Goal: Information Seeking & Learning: Learn about a topic

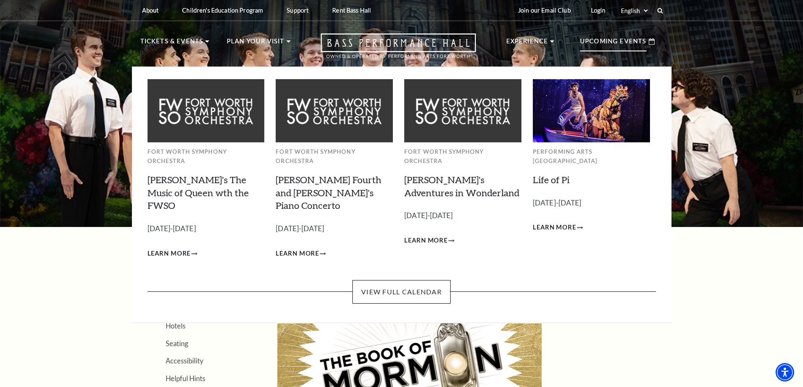
click at [617, 41] on p "Upcoming Events" at bounding box center [613, 43] width 67 height 15
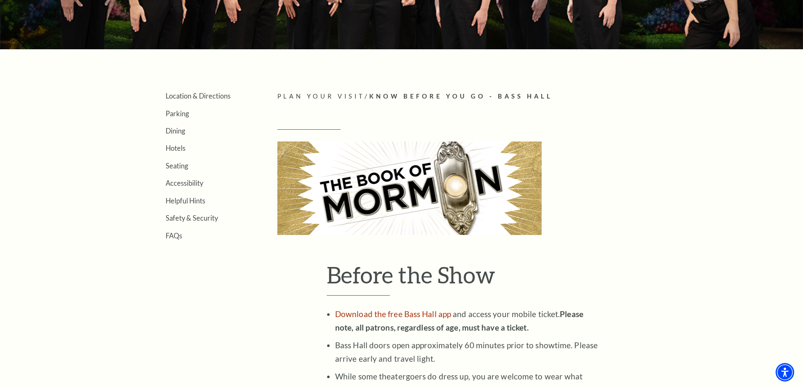
scroll to position [126, 0]
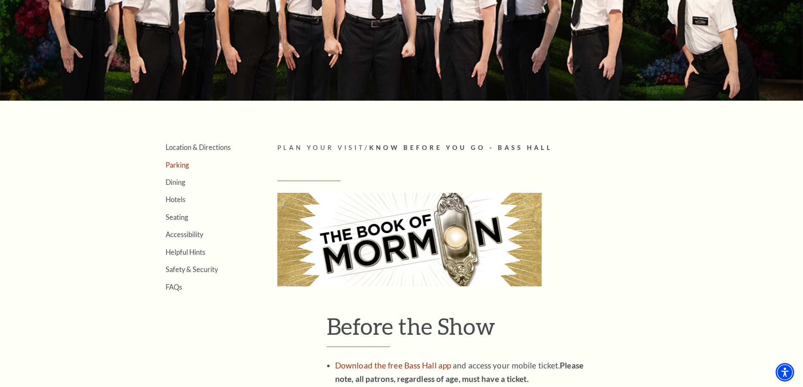
click at [175, 166] on link "Parking" at bounding box center [177, 165] width 23 height 8
